Goal: Task Accomplishment & Management: Complete application form

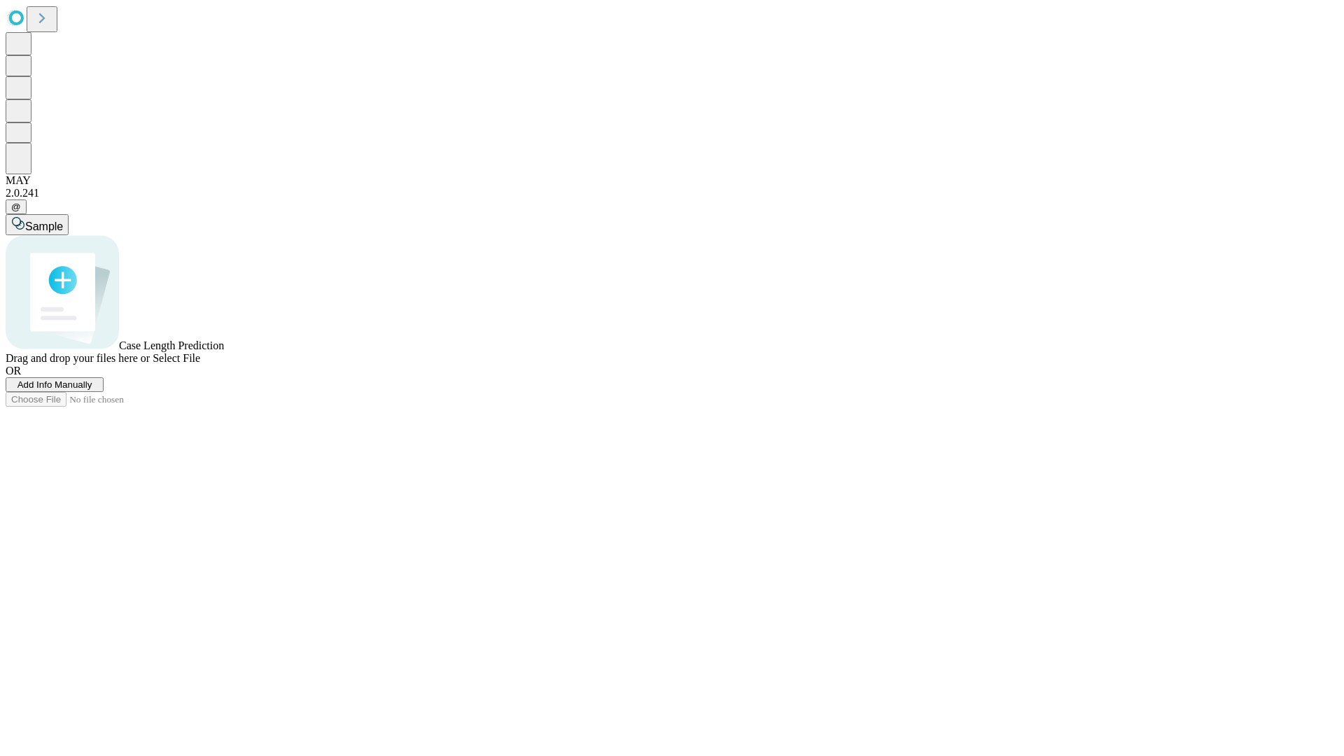
click at [92, 390] on span "Add Info Manually" at bounding box center [54, 384] width 75 height 10
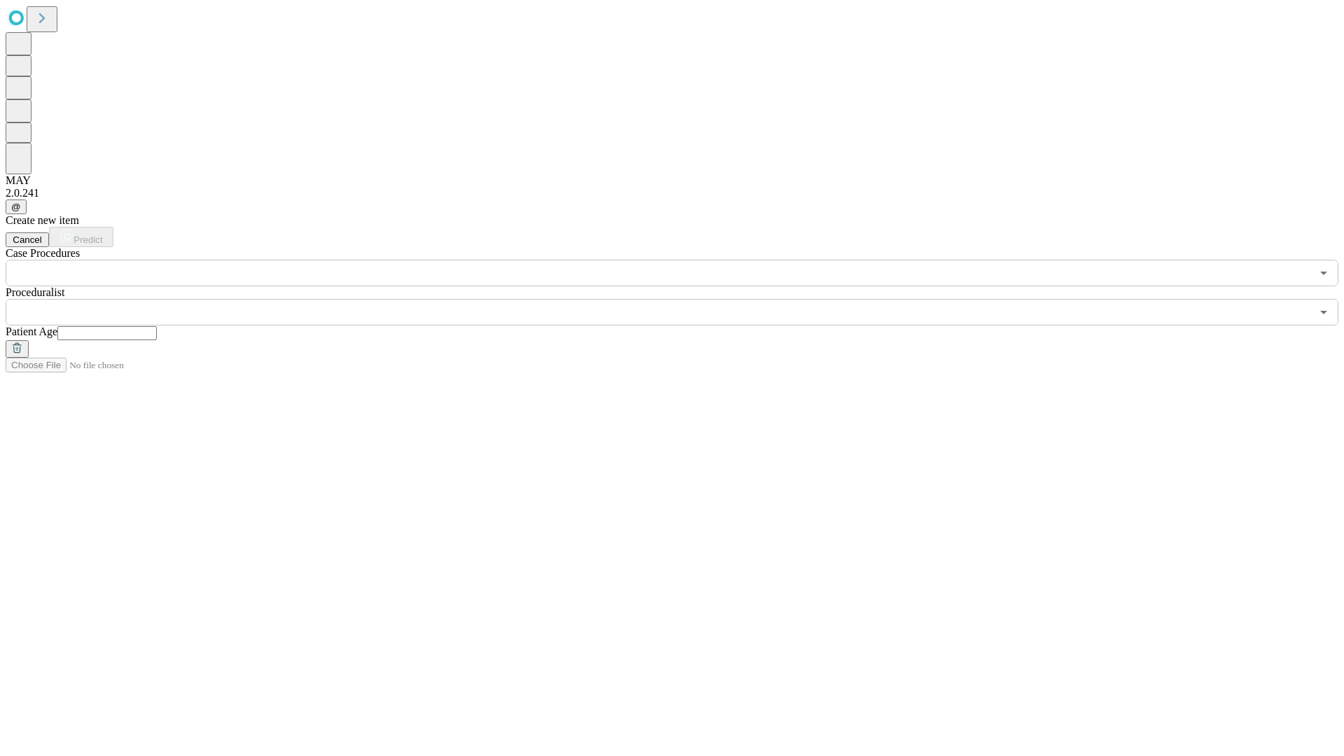
click at [157, 326] on input "text" at bounding box center [106, 333] width 99 height 14
type input "**"
click at [682, 299] on input "text" at bounding box center [658, 312] width 1305 height 27
